Goal: Task Accomplishment & Management: Use online tool/utility

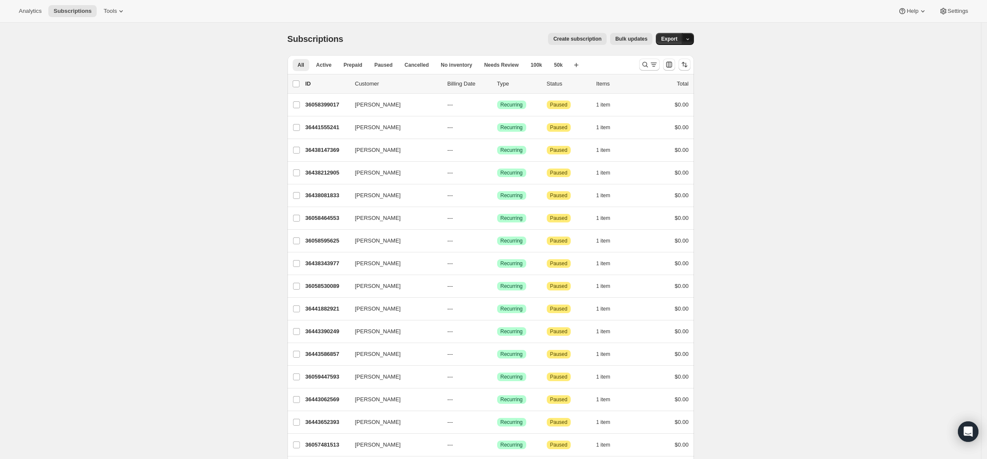
click at [691, 39] on icon "button" at bounding box center [688, 39] width 6 height 6
click at [689, 39] on icon "button" at bounding box center [688, 39] width 6 height 6
click at [649, 64] on icon "Search and filter results" at bounding box center [645, 64] width 9 height 9
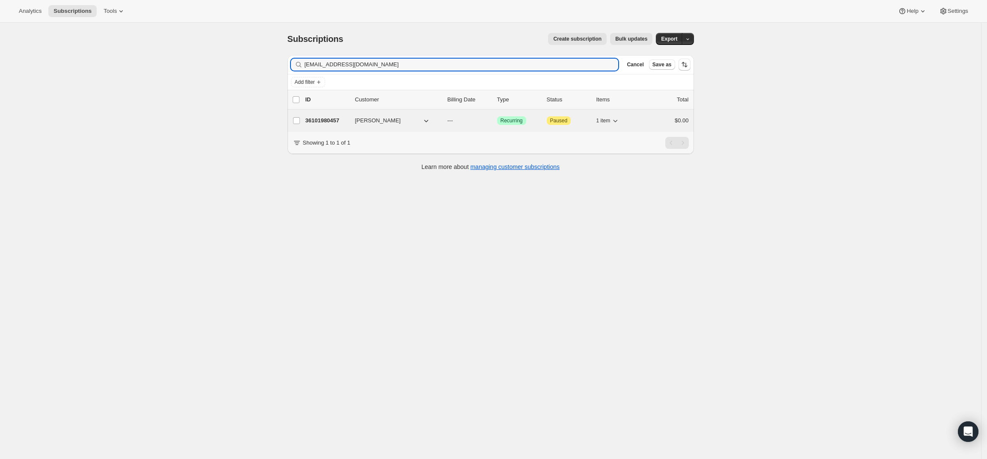
type input "[EMAIL_ADDRESS][DOMAIN_NAME]"
click at [320, 120] on p "36101980457" at bounding box center [326, 120] width 43 height 9
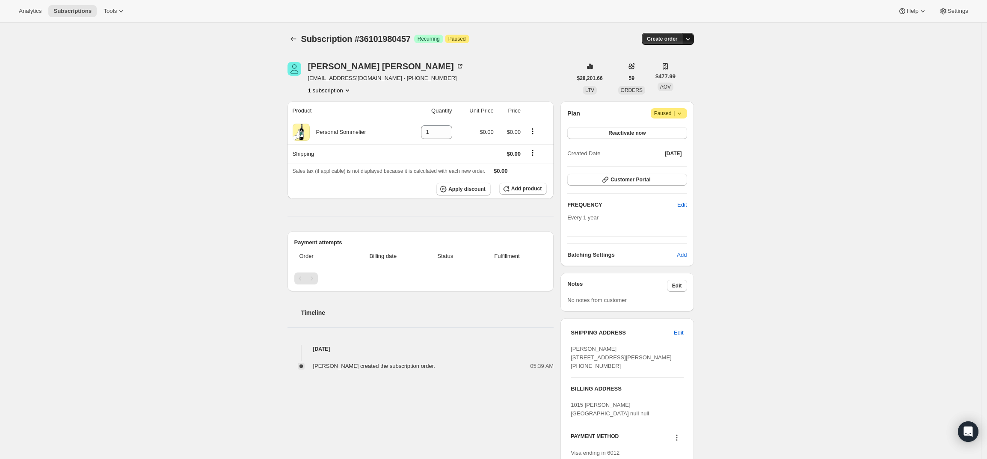
click at [691, 37] on icon "button" at bounding box center [688, 39] width 9 height 9
click at [667, 75] on button "Create custom one-time order" at bounding box center [649, 71] width 90 height 14
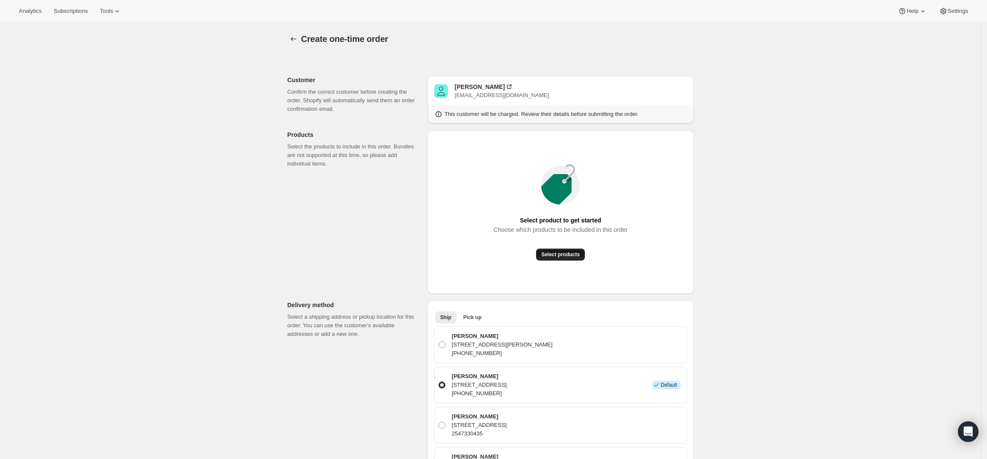
click at [560, 249] on button "Select products" at bounding box center [560, 255] width 49 height 12
click at [556, 252] on span "Select products" at bounding box center [560, 254] width 39 height 7
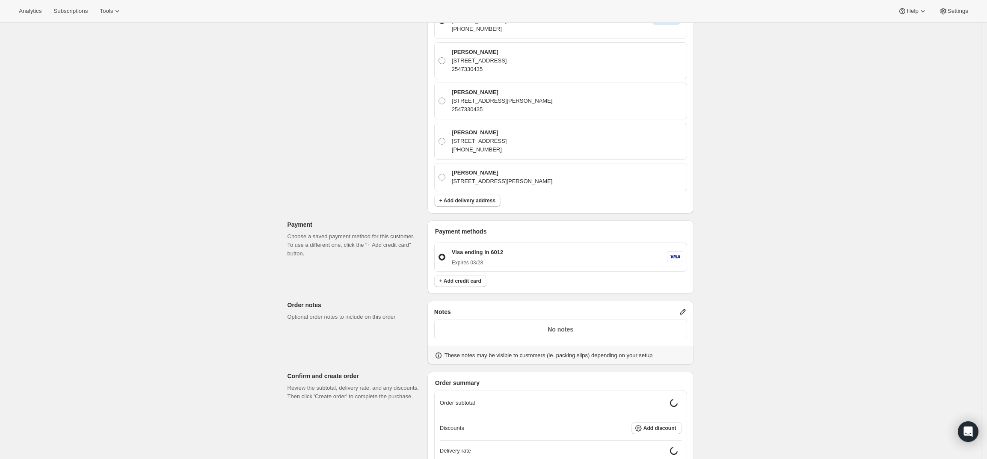
scroll to position [356, 0]
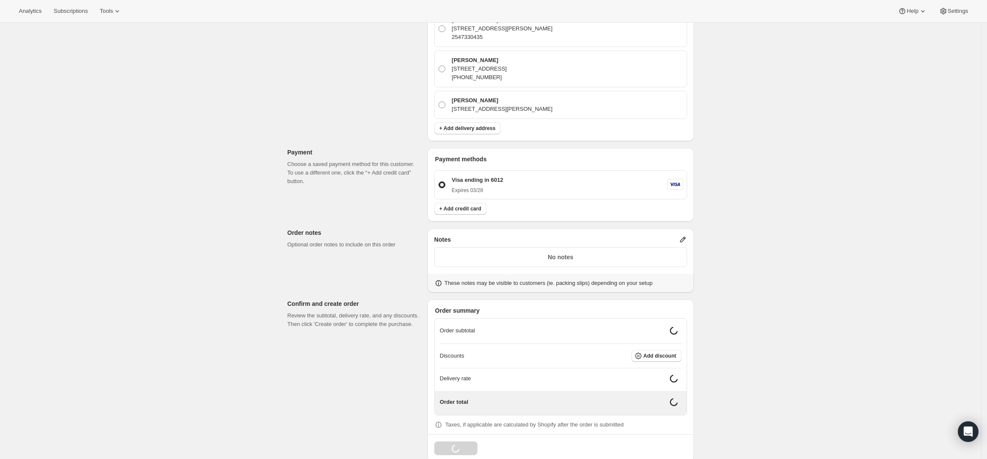
click at [683, 235] on icon at bounding box center [683, 239] width 9 height 9
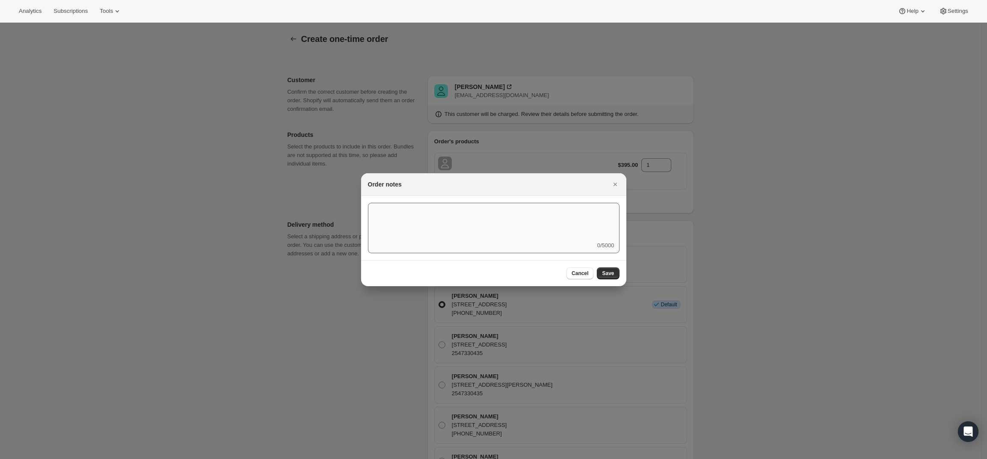
scroll to position [0, 0]
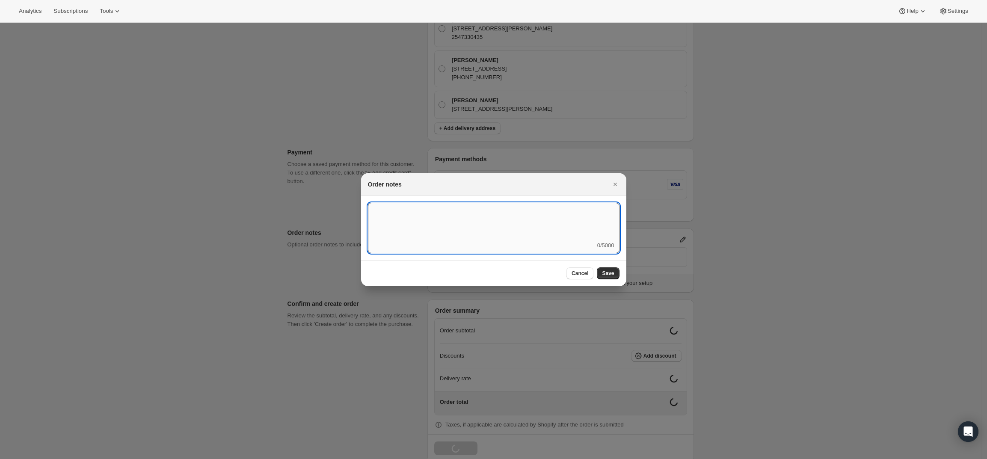
click at [501, 239] on textarea ":rd7:" at bounding box center [494, 222] width 252 height 39
type textarea "Weather HOLD"
click at [618, 274] on button "Save" at bounding box center [608, 273] width 22 height 12
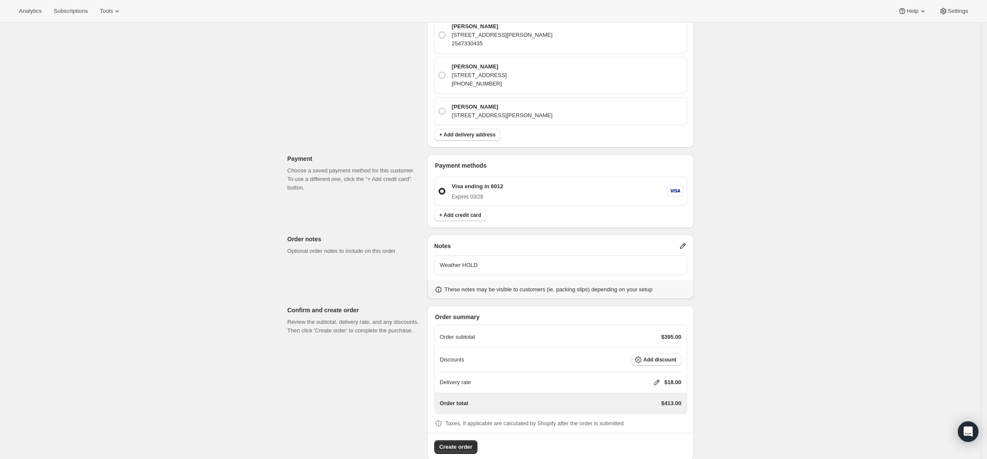
click at [660, 378] on icon at bounding box center [656, 382] width 9 height 9
click at [656, 397] on input "0" at bounding box center [661, 399] width 77 height 14
type input "0"
click at [651, 419] on span "Save" at bounding box center [655, 418] width 12 height 7
click at [456, 443] on span "Create order" at bounding box center [455, 447] width 33 height 9
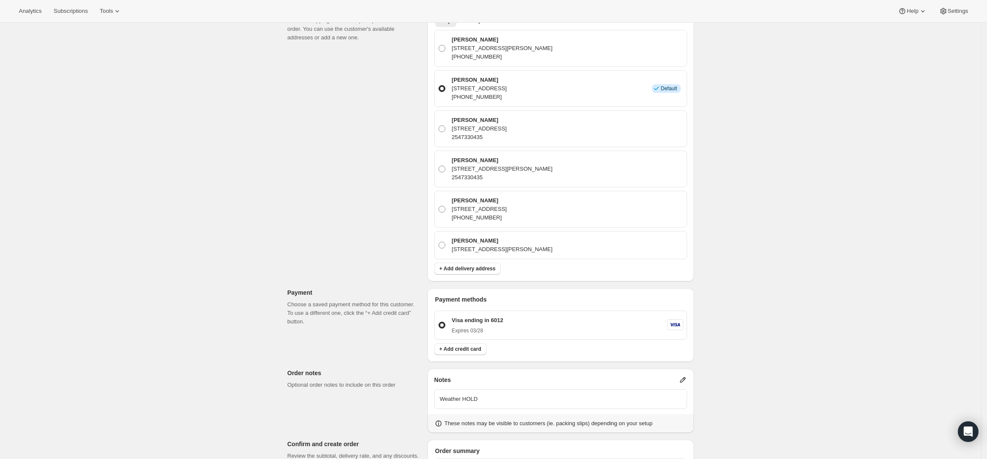
scroll to position [190, 0]
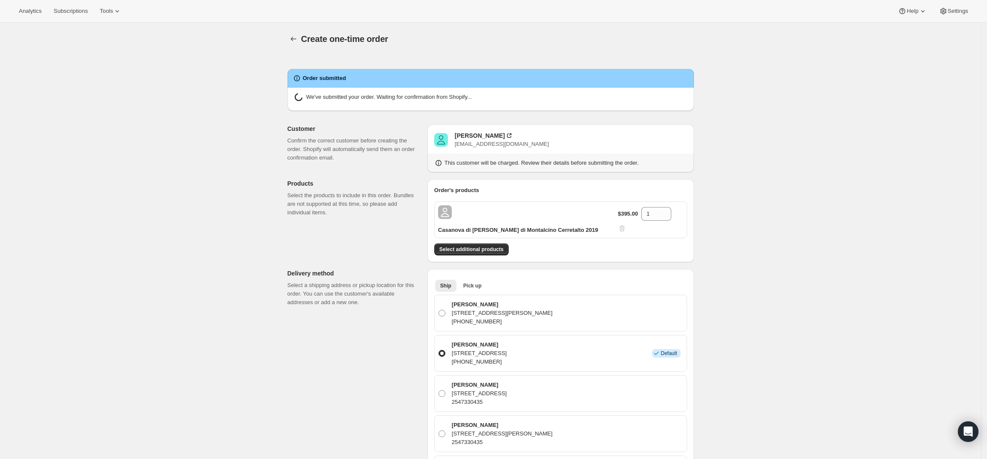
radio input "true"
